Goal: Transaction & Acquisition: Purchase product/service

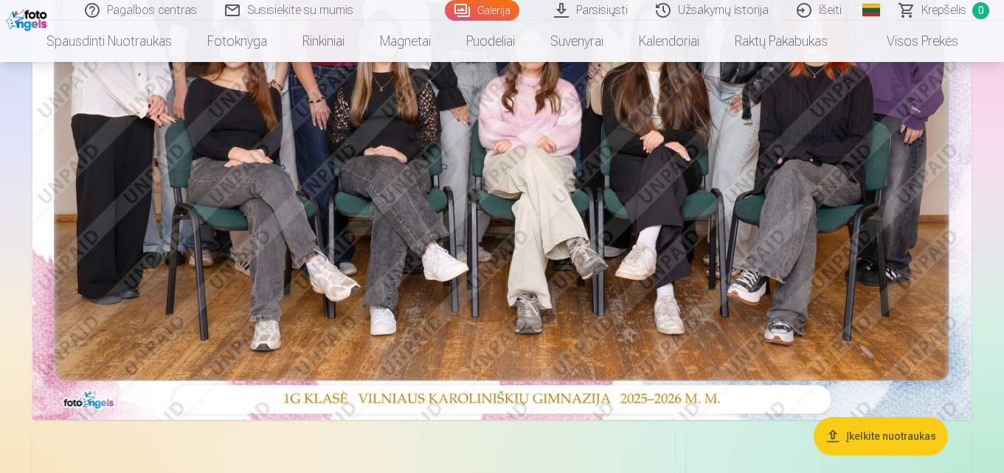
scroll to position [74, 0]
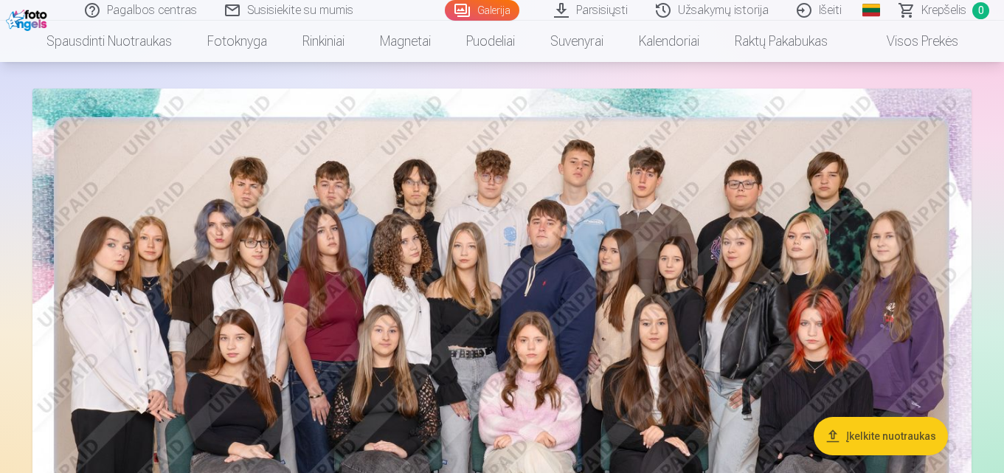
click at [427, 250] on img at bounding box center [501, 402] width 939 height 627
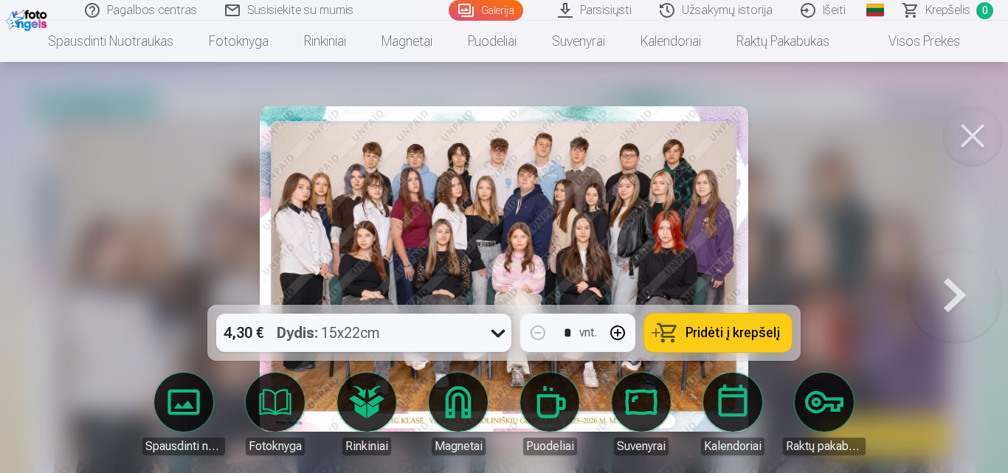
click at [741, 334] on span "Pridėti į krepšelį" at bounding box center [733, 332] width 94 height 13
click at [977, 137] on button at bounding box center [972, 135] width 59 height 59
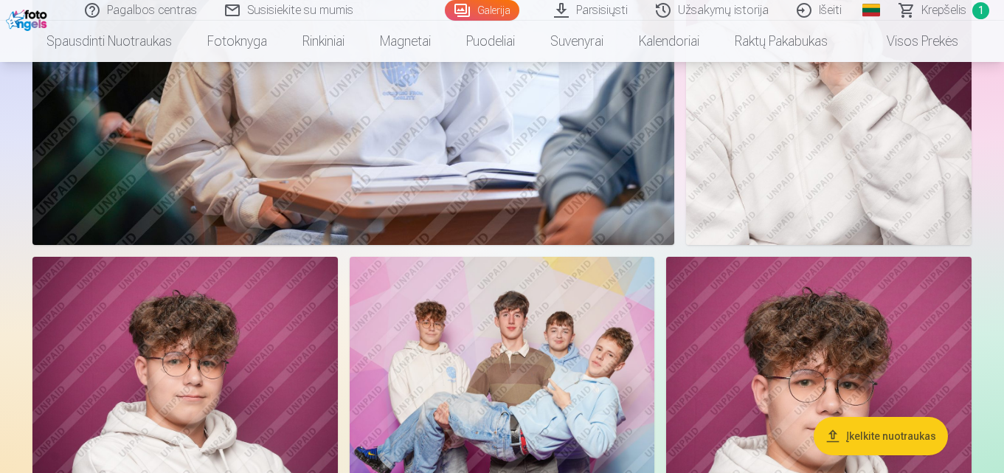
scroll to position [2288, 0]
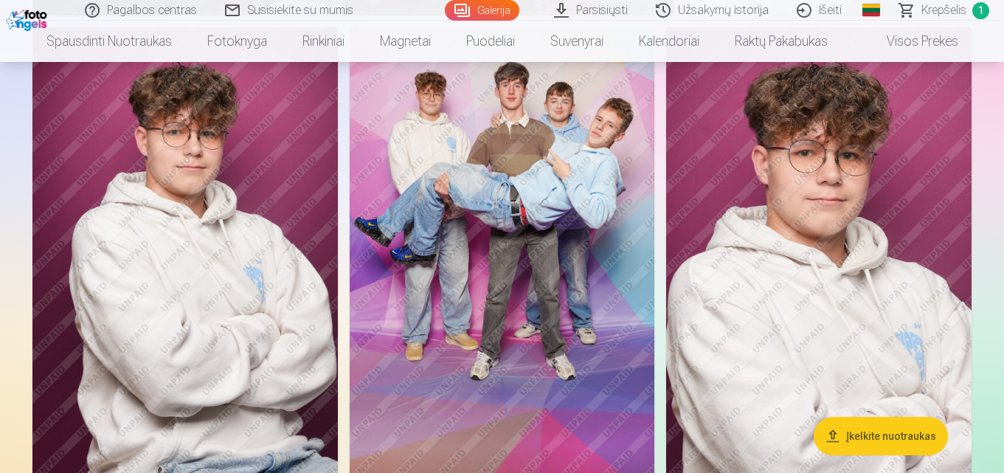
click at [500, 196] on img at bounding box center [503, 256] width 306 height 458
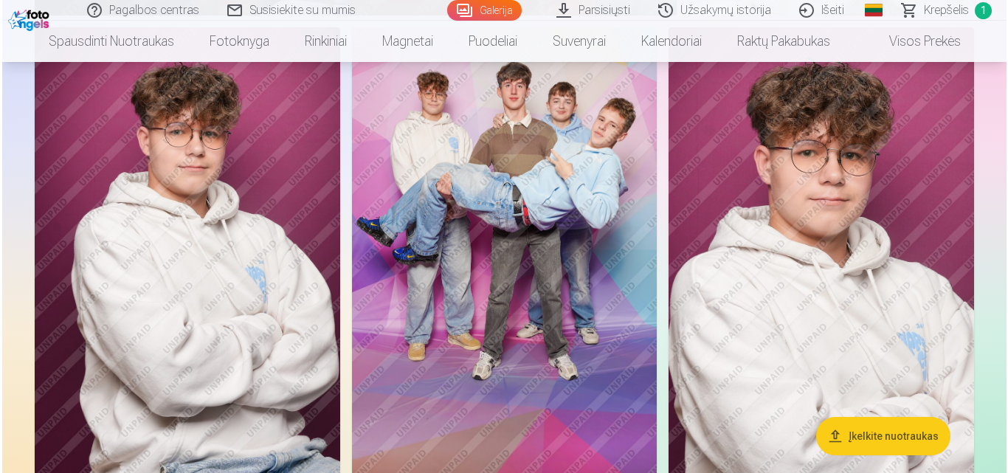
scroll to position [2368, 0]
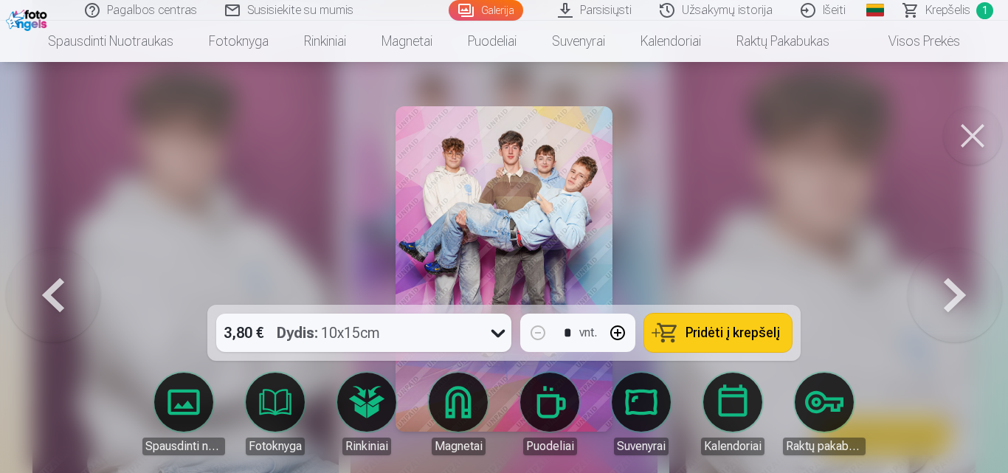
click at [714, 327] on span "Pridėti į krepšelį" at bounding box center [733, 332] width 94 height 13
click at [968, 130] on button at bounding box center [972, 135] width 59 height 59
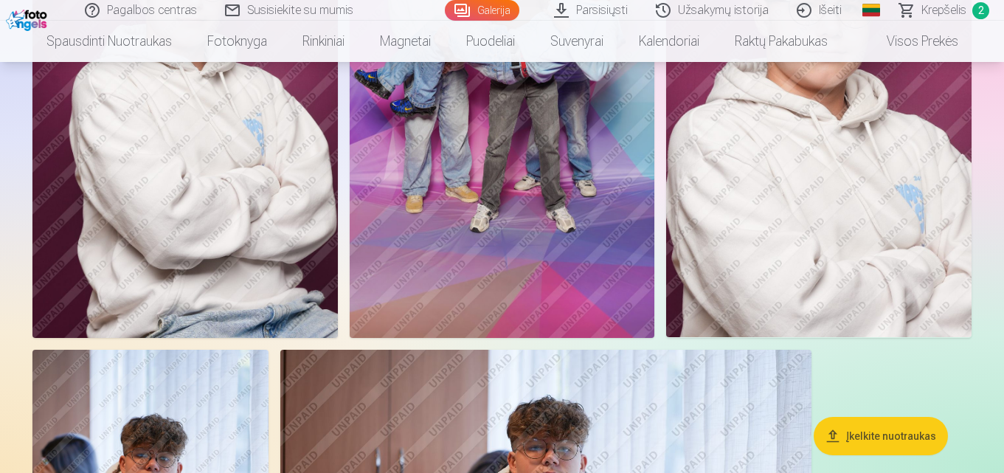
scroll to position [2362, 0]
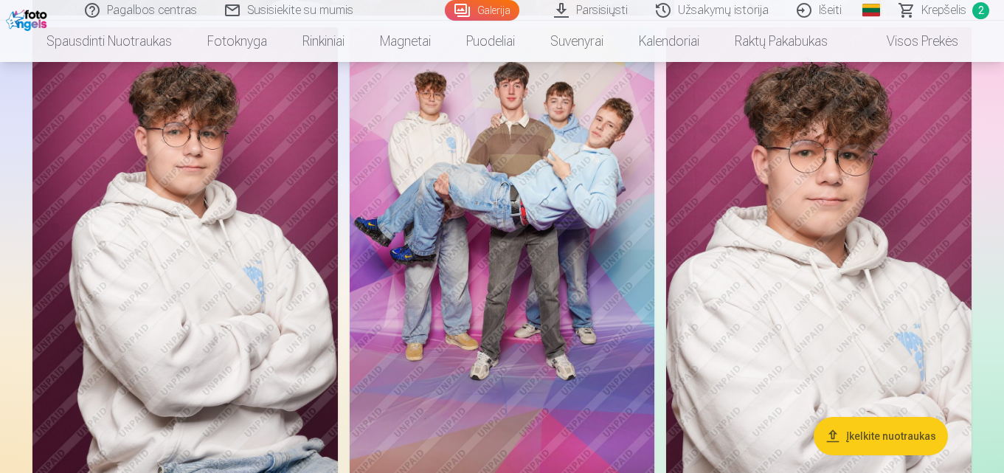
click at [229, 242] on img at bounding box center [185, 256] width 306 height 458
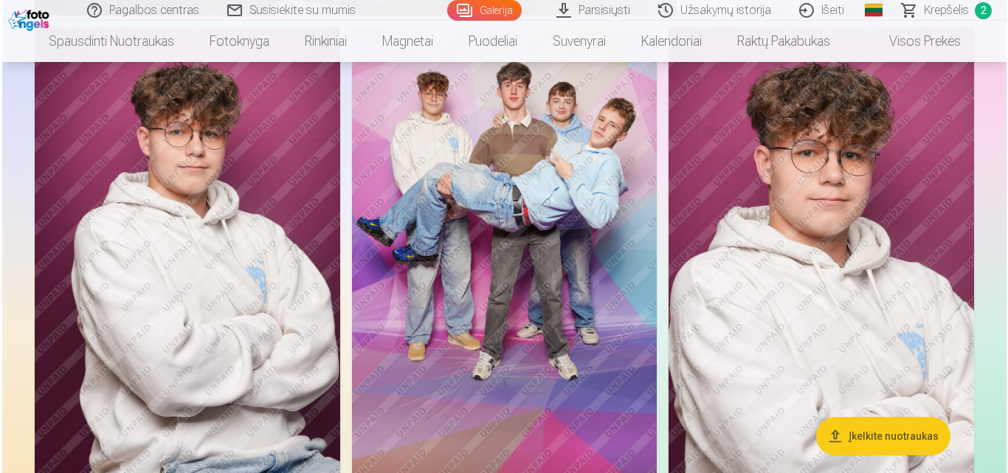
scroll to position [2368, 0]
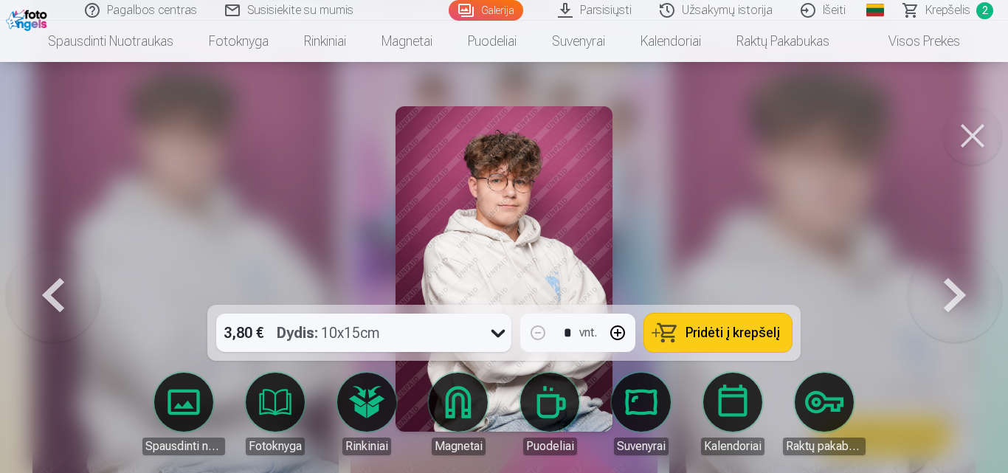
click at [694, 329] on span "Pridėti į krepšelį" at bounding box center [733, 332] width 94 height 13
click at [971, 134] on button at bounding box center [972, 135] width 59 height 59
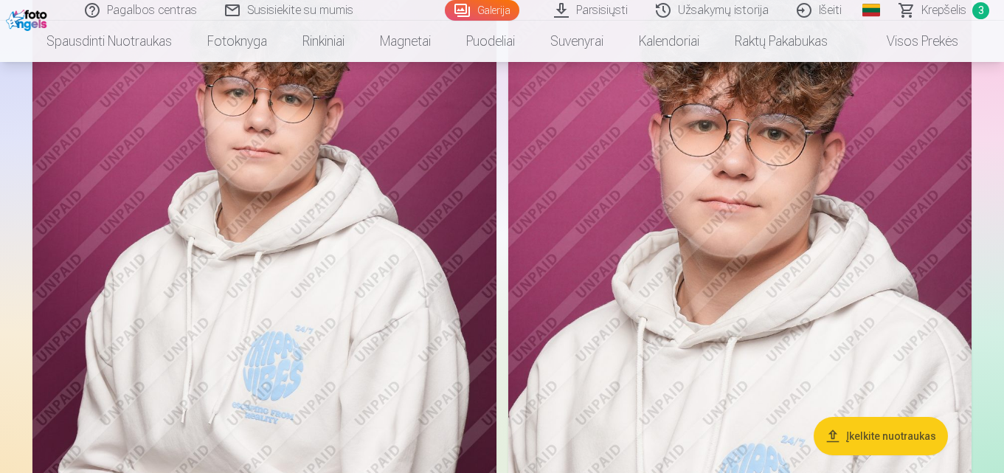
scroll to position [1328, 0]
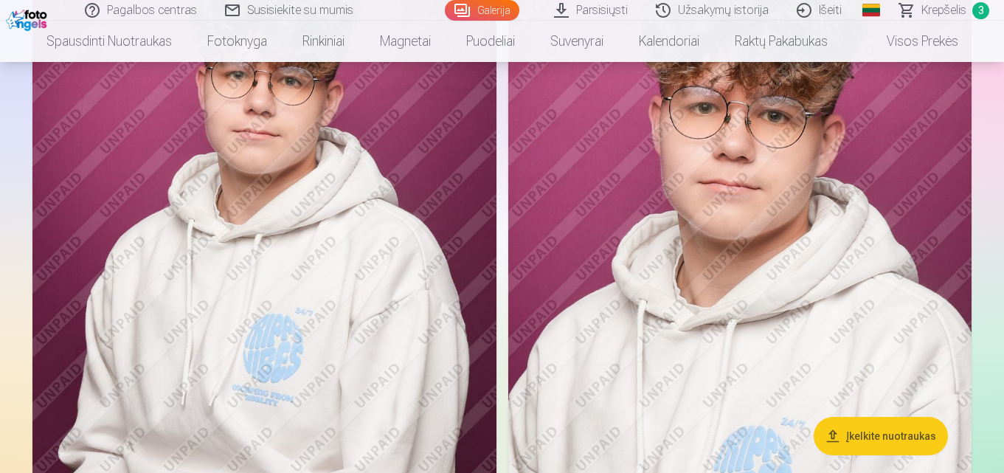
click at [940, 13] on span "Krepšelis" at bounding box center [944, 10] width 45 height 18
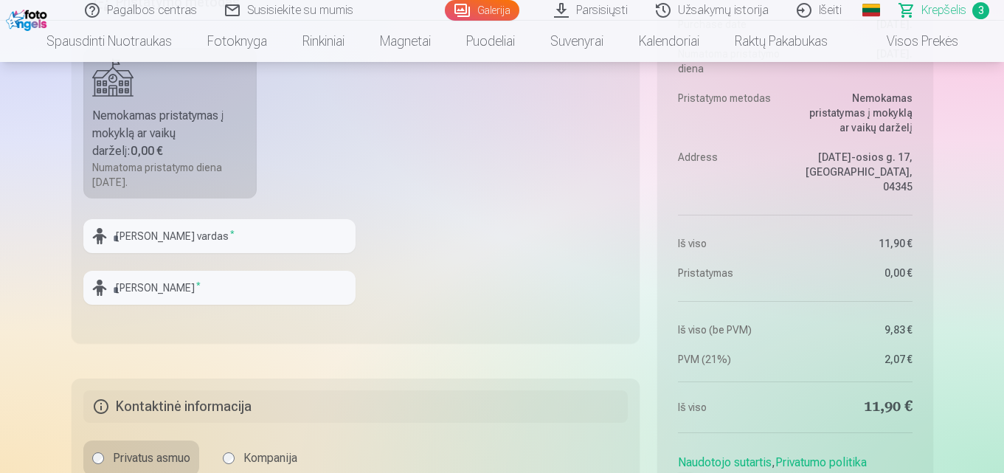
scroll to position [886, 0]
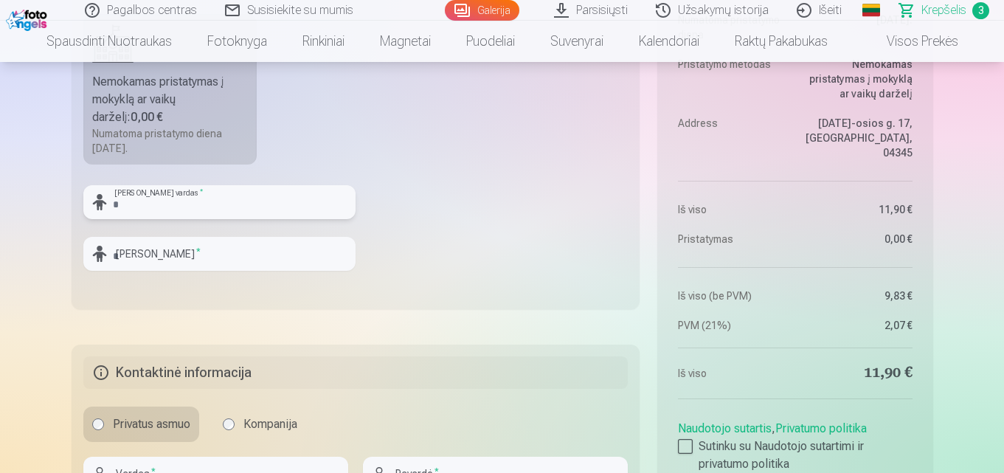
click at [195, 204] on input "text" at bounding box center [219, 202] width 272 height 34
type input "*********"
click at [185, 255] on input "text" at bounding box center [219, 254] width 272 height 34
click at [208, 249] on input "**********" at bounding box center [219, 254] width 272 height 34
type input "**********"
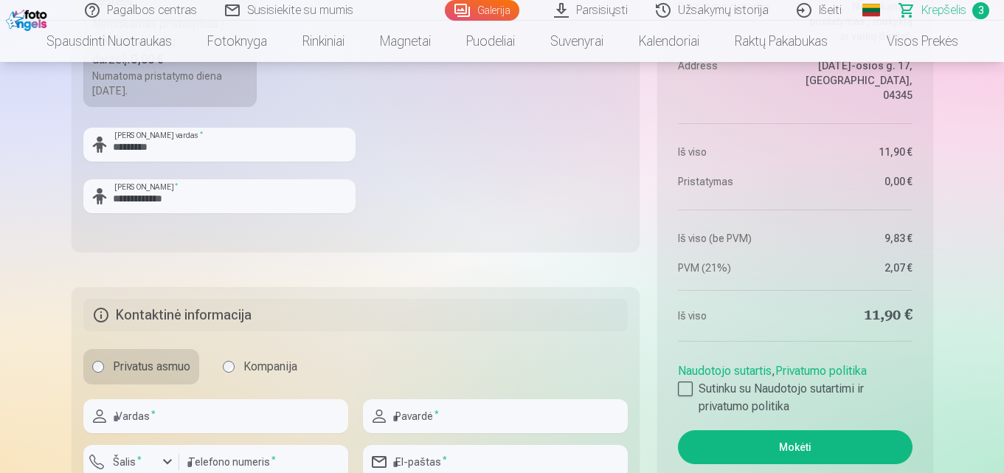
scroll to position [1033, 0]
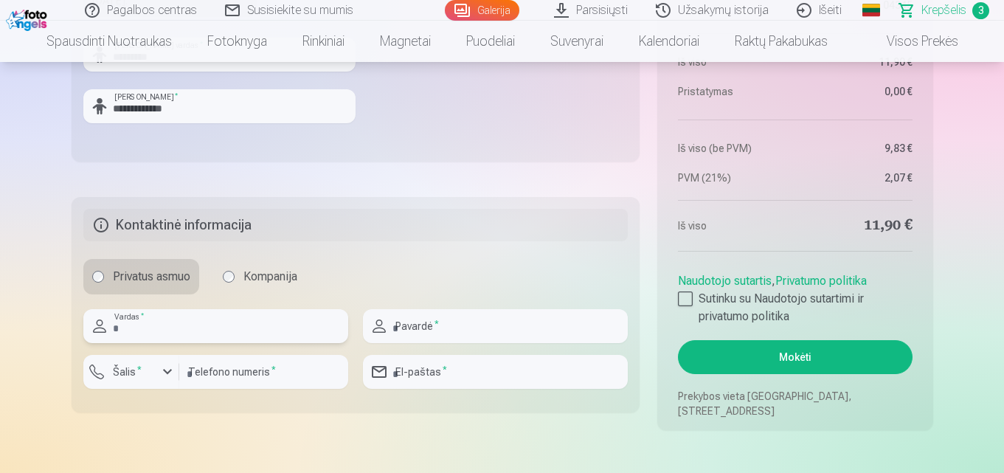
click at [232, 329] on input "text" at bounding box center [215, 326] width 265 height 34
type input "******"
type input "**********"
type input "*********"
type input "**********"
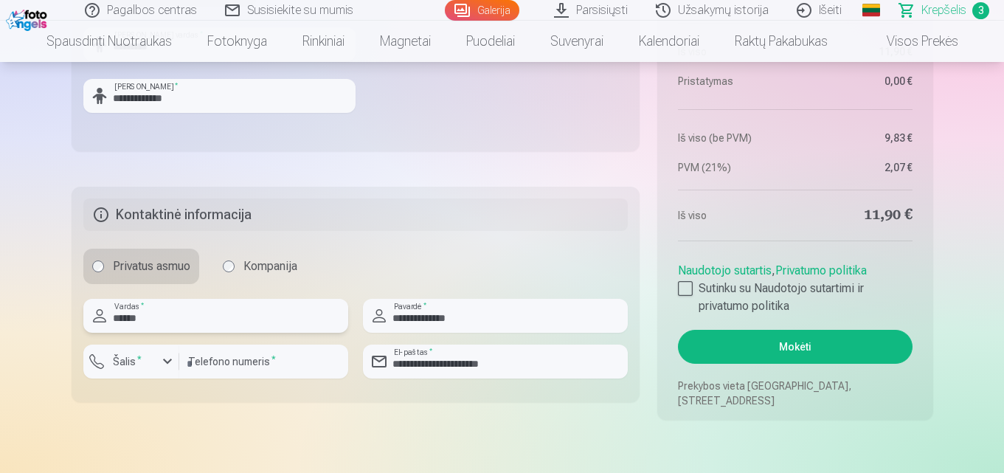
scroll to position [1181, 0]
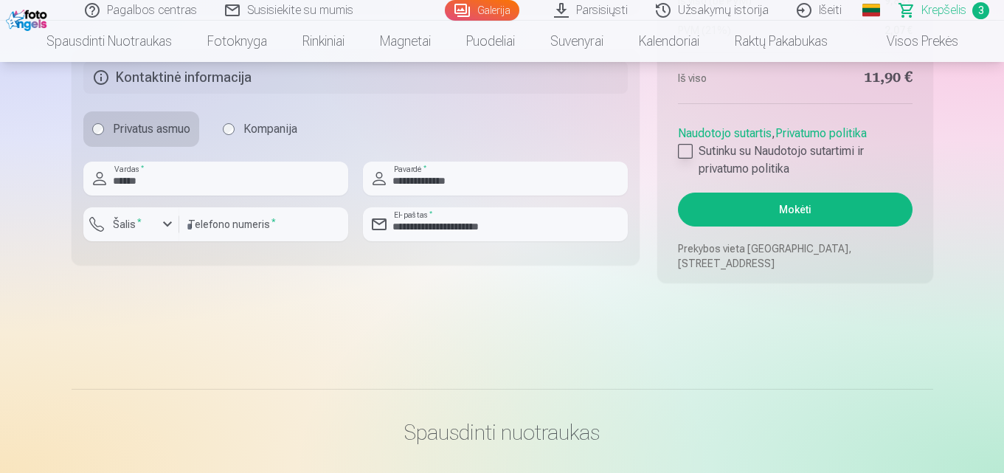
click at [692, 145] on div at bounding box center [685, 151] width 15 height 15
click at [787, 202] on button "Mokėti" at bounding box center [795, 210] width 234 height 34
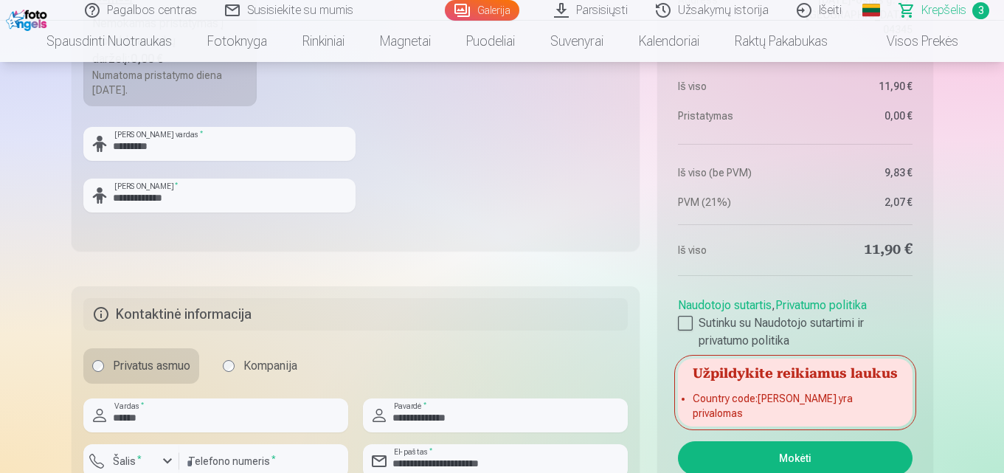
scroll to position [1033, 0]
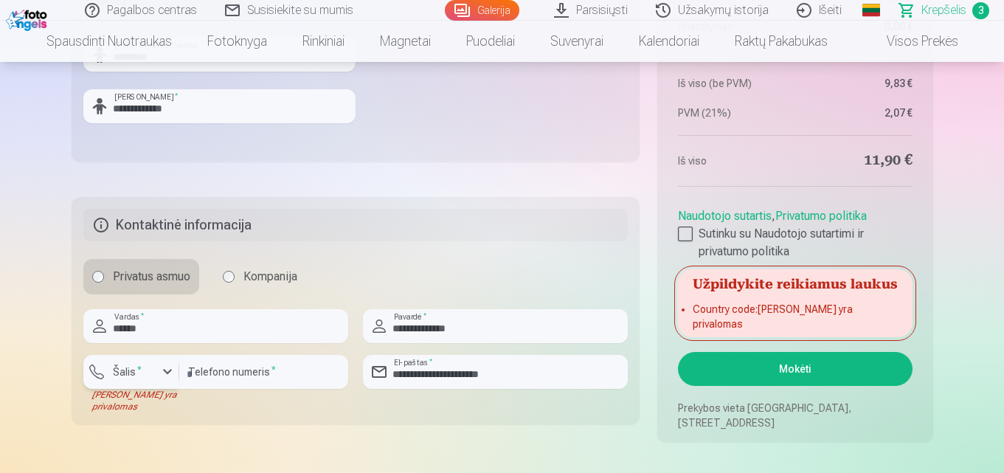
click at [173, 370] on div "button" at bounding box center [168, 372] width 18 height 18
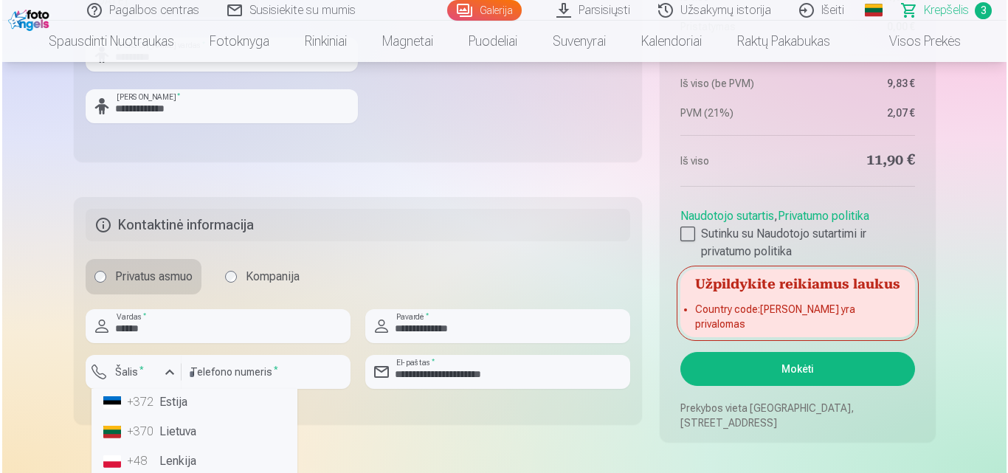
scroll to position [74, 0]
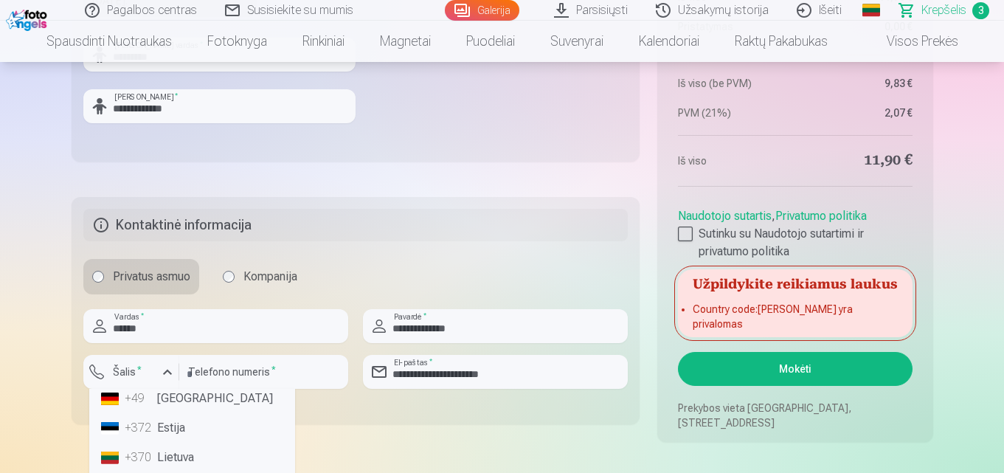
click at [183, 455] on li "+370 Lietuva" at bounding box center [192, 458] width 194 height 30
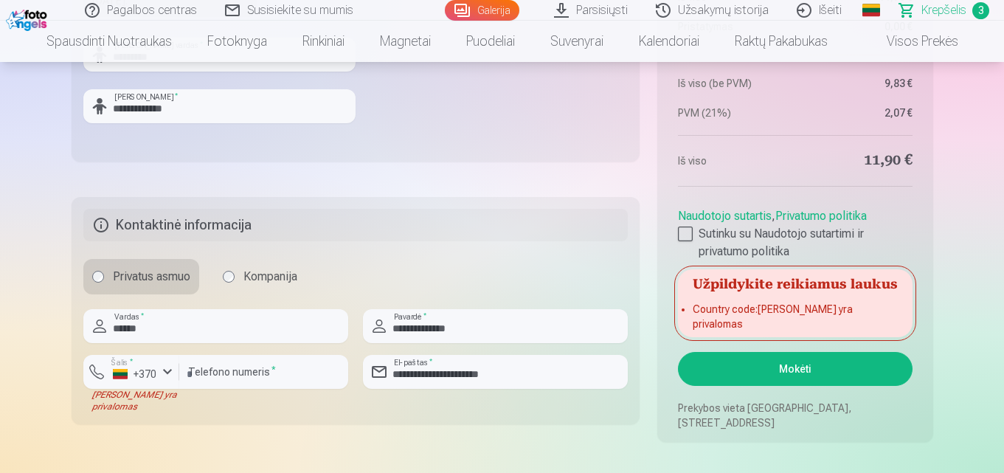
drag, startPoint x: 283, startPoint y: 435, endPoint x: 313, endPoint y: 427, distance: 31.5
click at [797, 365] on button "Mokėti" at bounding box center [795, 369] width 234 height 34
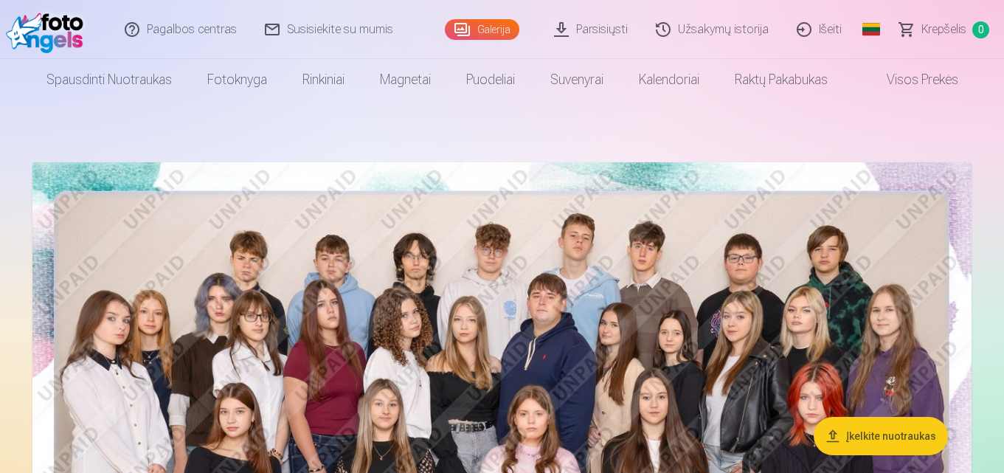
click at [831, 30] on link "Išeiti" at bounding box center [820, 29] width 73 height 59
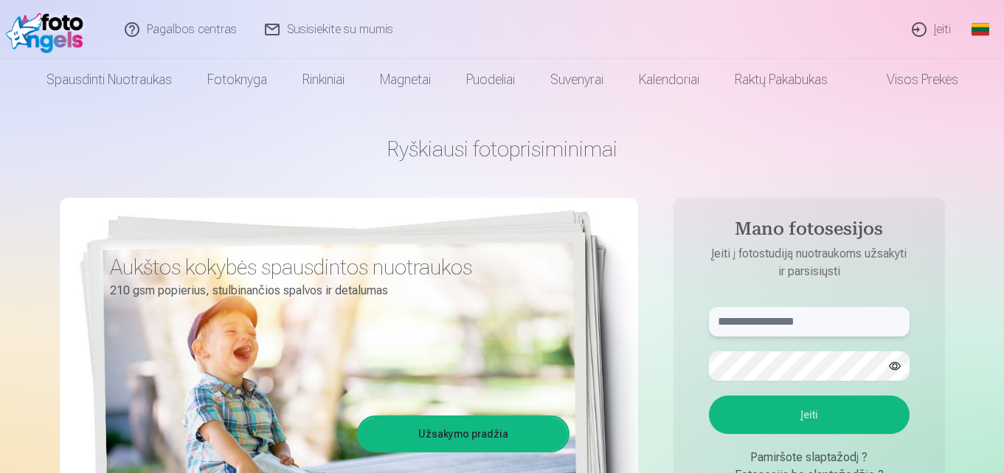
click at [757, 322] on input "text" at bounding box center [809, 322] width 201 height 30
type input "**********"
click at [817, 418] on button "Įeiti" at bounding box center [809, 415] width 201 height 38
